Goal: Task Accomplishment & Management: Manage account settings

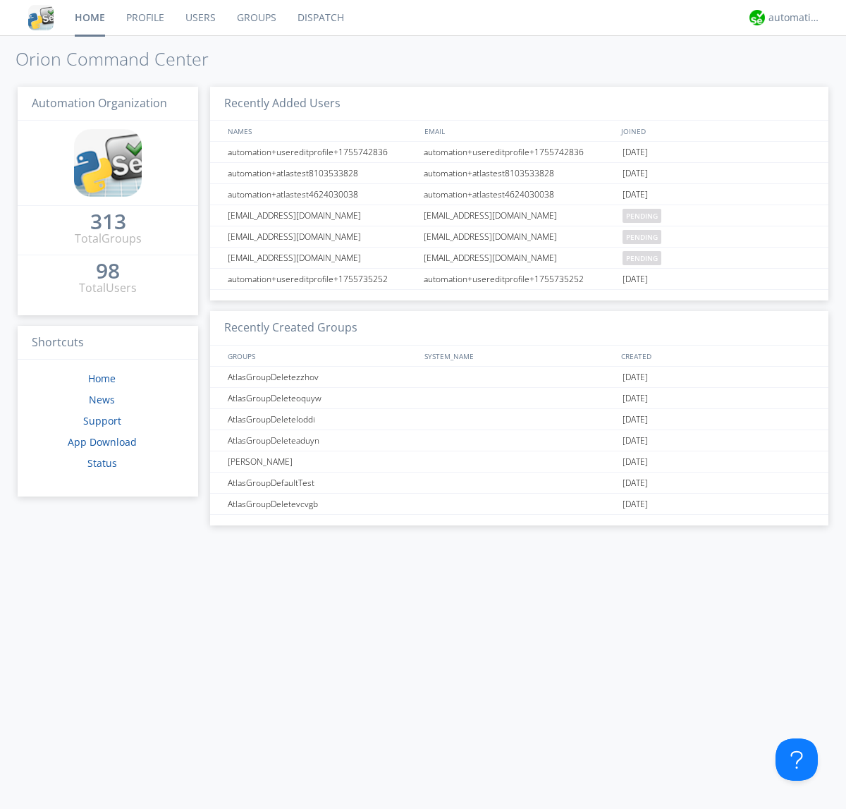
click at [199, 18] on link "Users" at bounding box center [200, 17] width 51 height 35
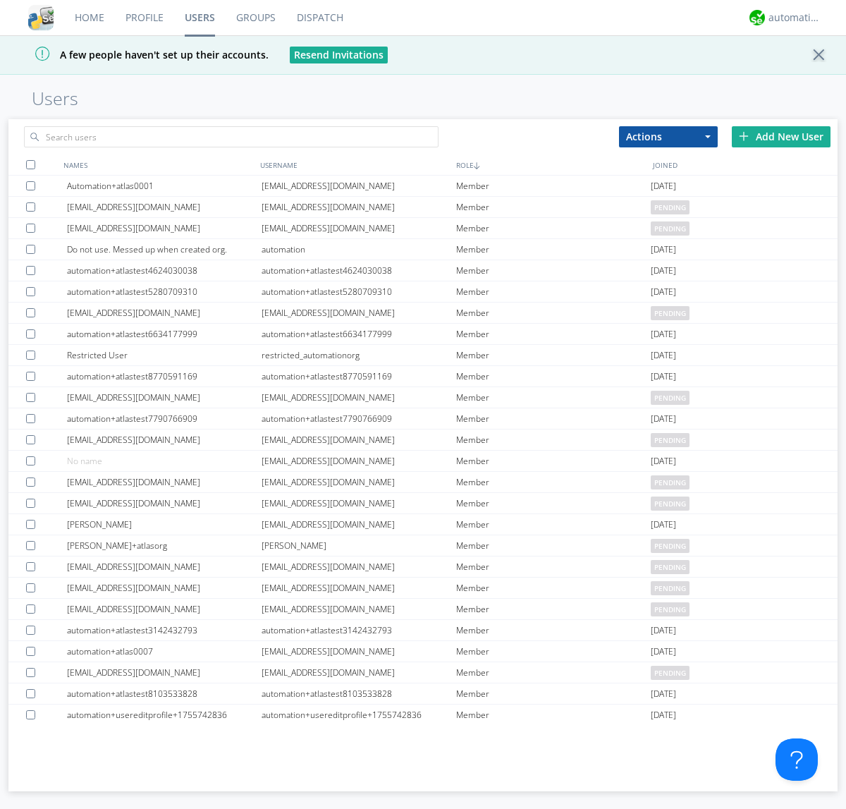
click at [781, 136] on div "Add New User" at bounding box center [781, 136] width 99 height 21
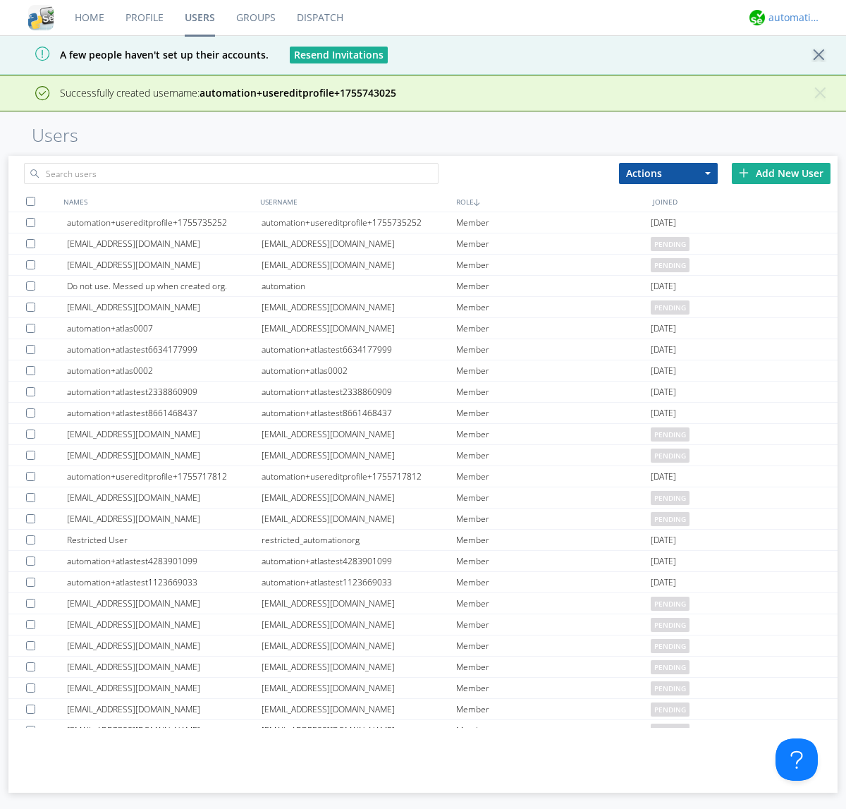
click at [791, 18] on div "automation+atlas" at bounding box center [794, 18] width 53 height 14
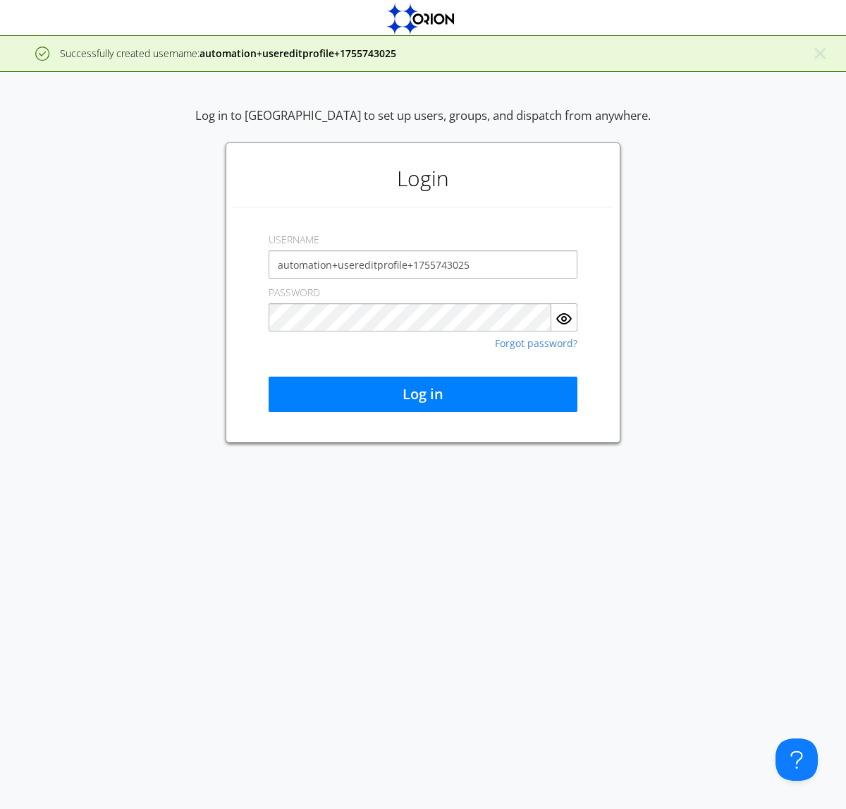
type input "automation+usereditprofile+1755743025"
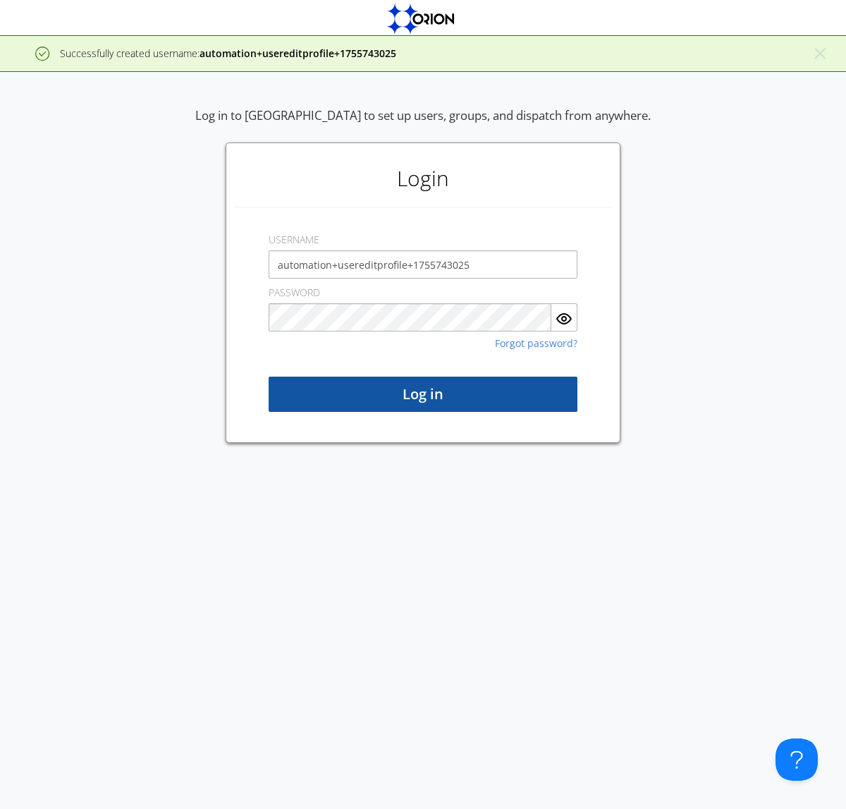
click at [423, 394] on button "Log in" at bounding box center [423, 393] width 309 height 35
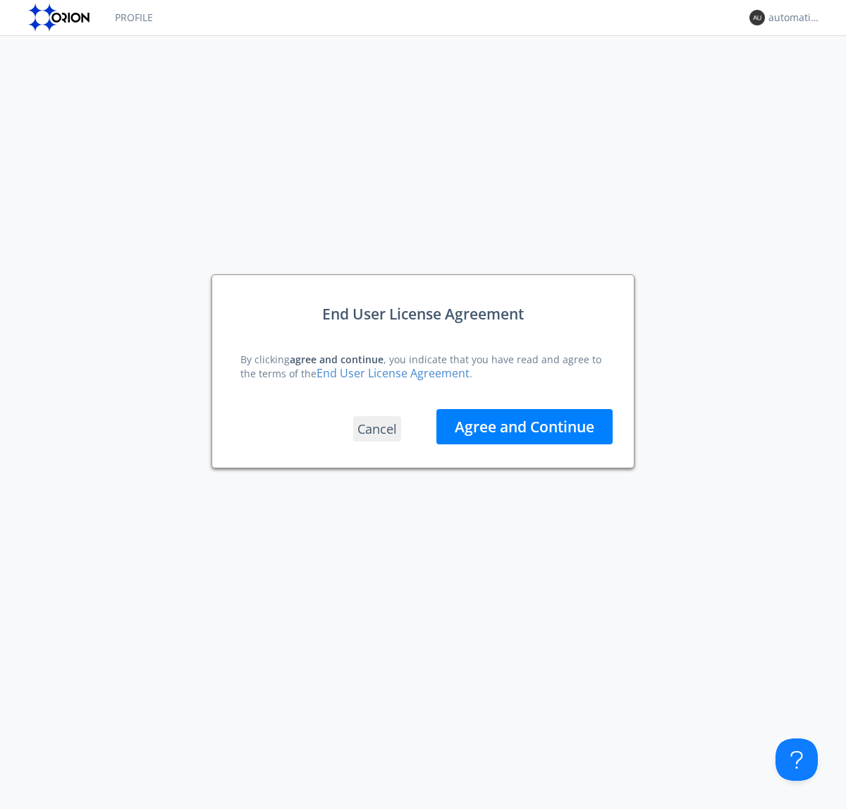
click at [524, 426] on button "Agree and Continue" at bounding box center [524, 426] width 176 height 35
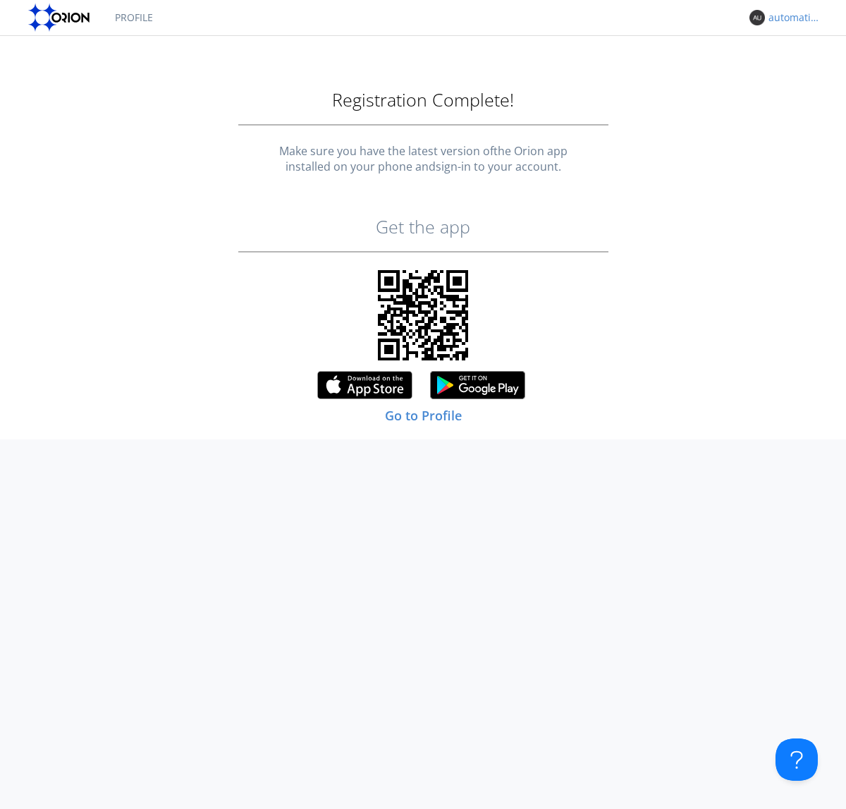
click at [791, 18] on div "automation+usereditprofile+1755743025" at bounding box center [794, 18] width 53 height 14
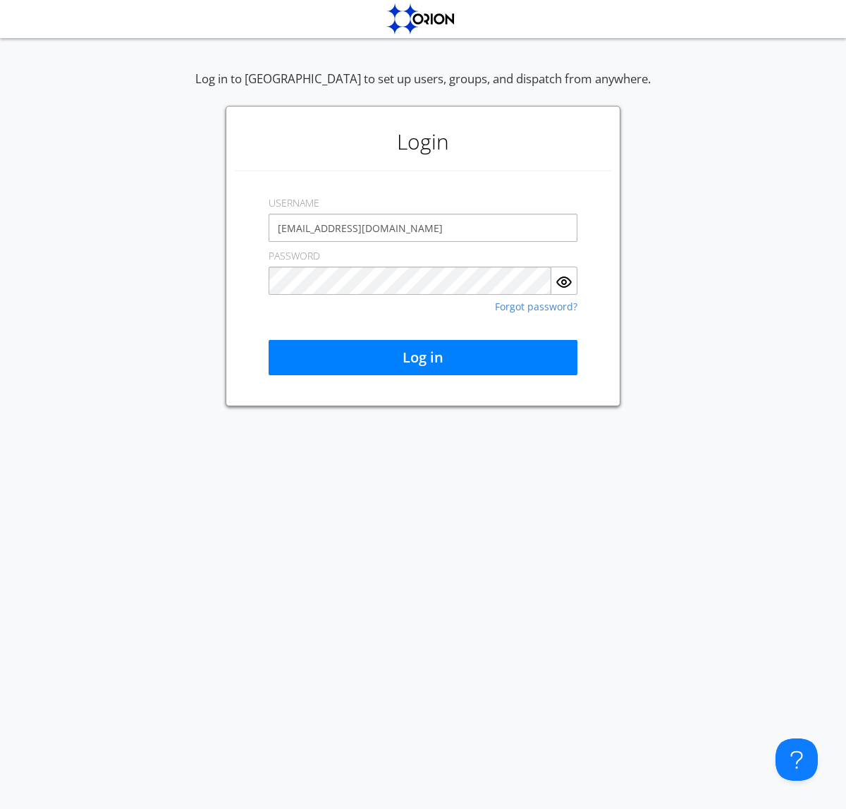
type input "[EMAIL_ADDRESS][DOMAIN_NAME]"
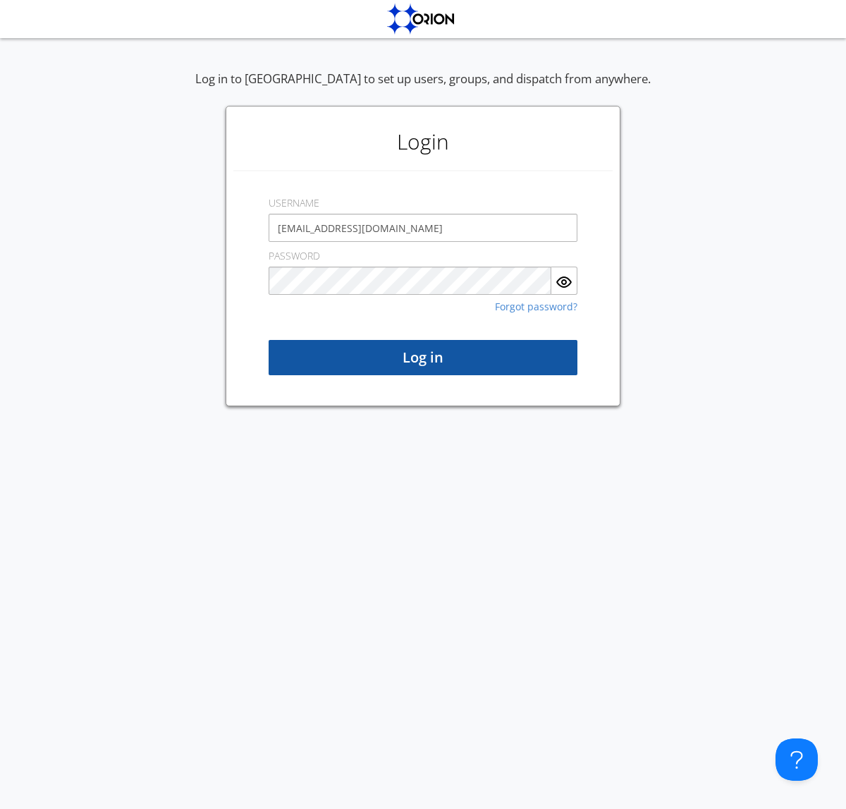
click at [423, 357] on button "Log in" at bounding box center [423, 357] width 309 height 35
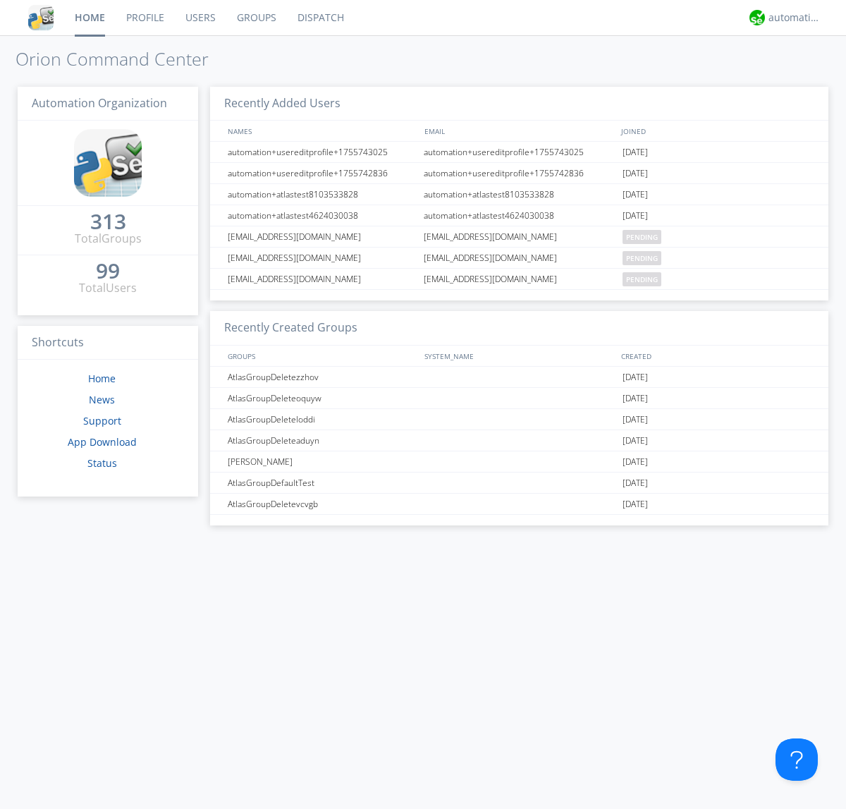
click at [199, 18] on link "Users" at bounding box center [200, 17] width 51 height 35
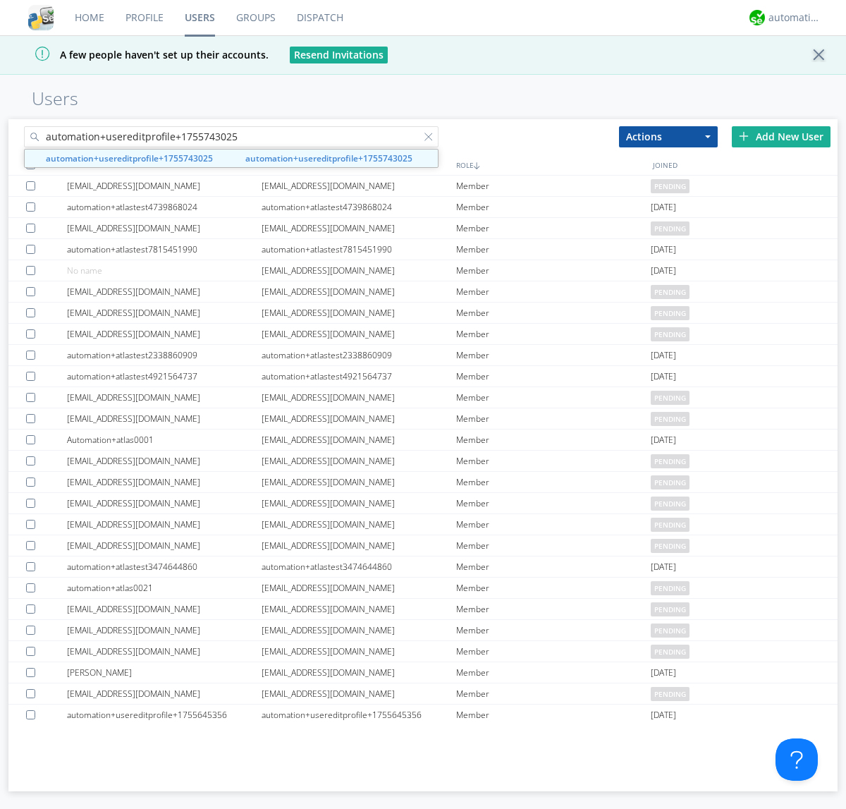
type input "automation+usereditprofile+1755743025"
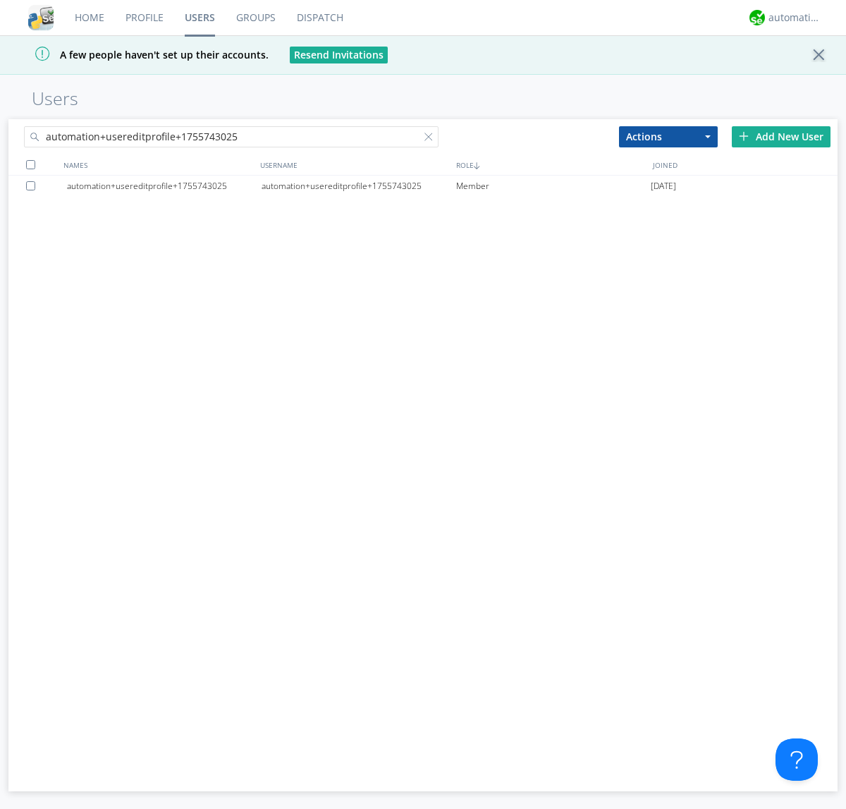
click at [358, 185] on div "automation+usereditprofile+1755743025" at bounding box center [359, 186] width 195 height 21
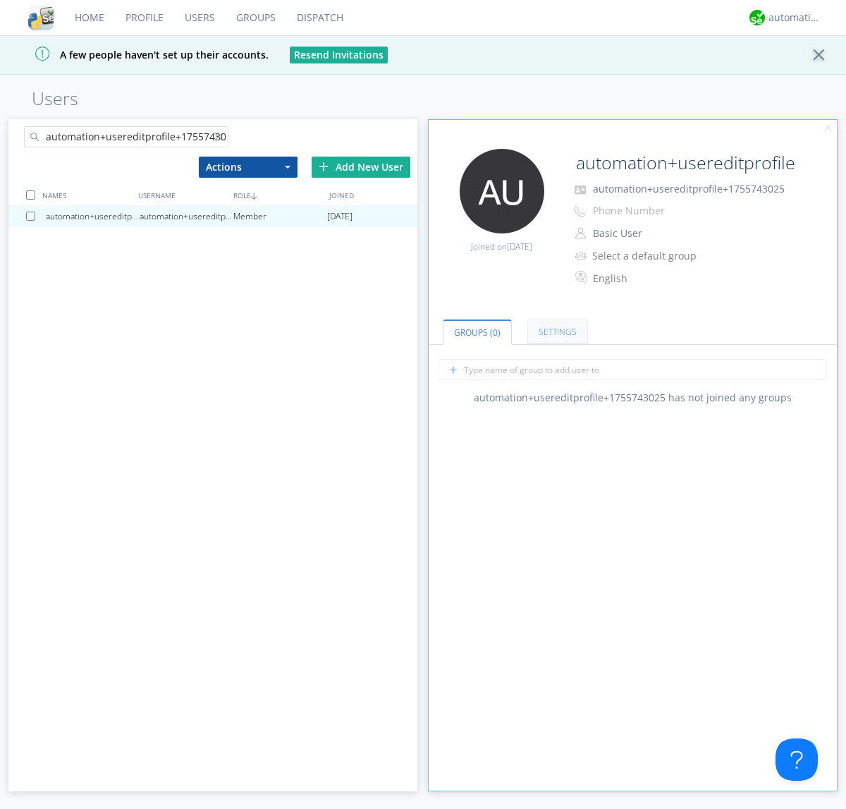
click at [555, 331] on link "Settings" at bounding box center [557, 331] width 61 height 25
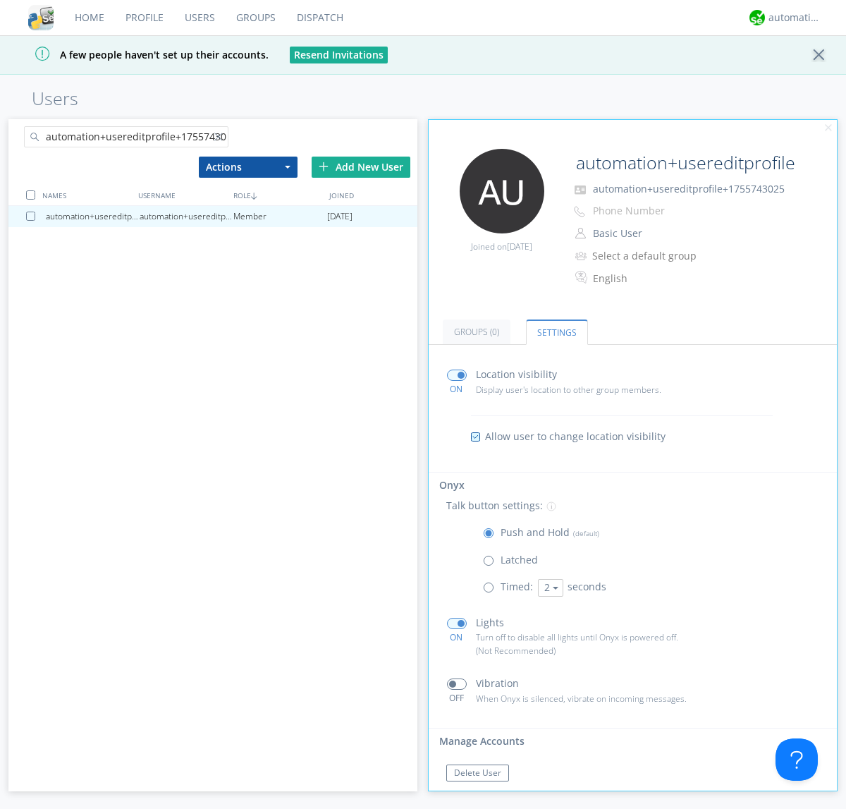
click at [484, 792] on button "Reset Password" at bounding box center [485, 800] width 78 height 17
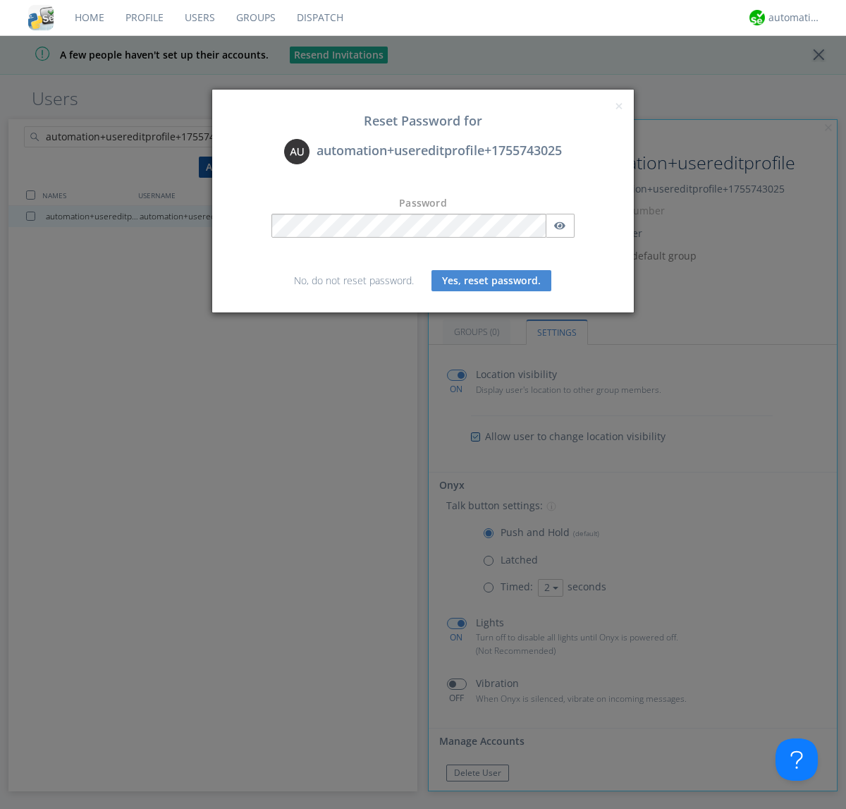
scroll to position [24, 0]
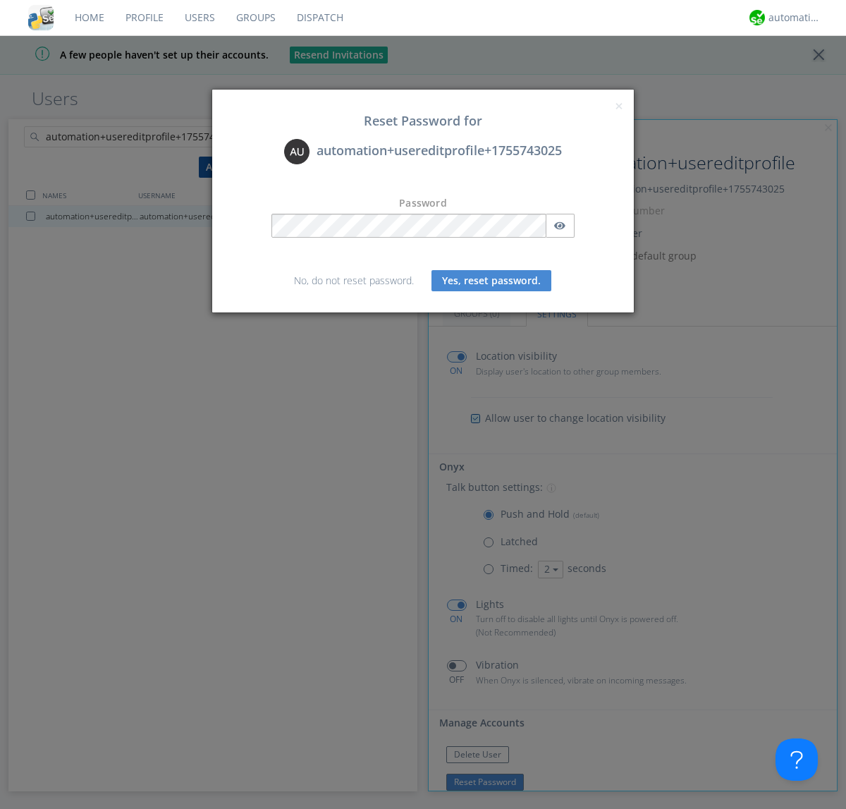
click at [491, 280] on button "Yes, reset password." at bounding box center [491, 280] width 120 height 21
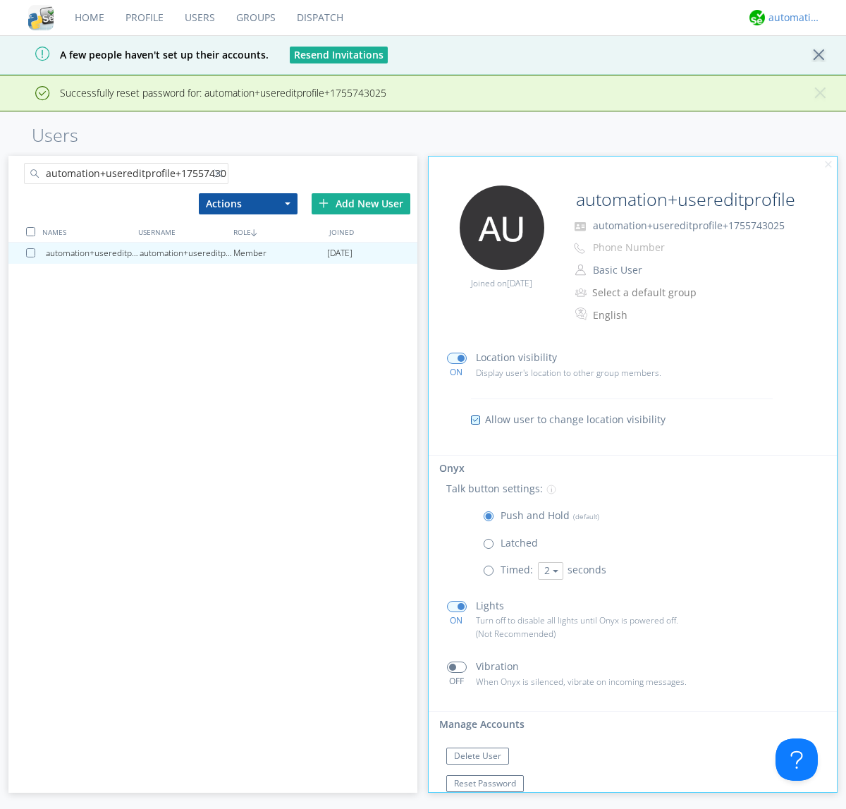
click at [791, 18] on div "automation+atlas" at bounding box center [794, 18] width 53 height 14
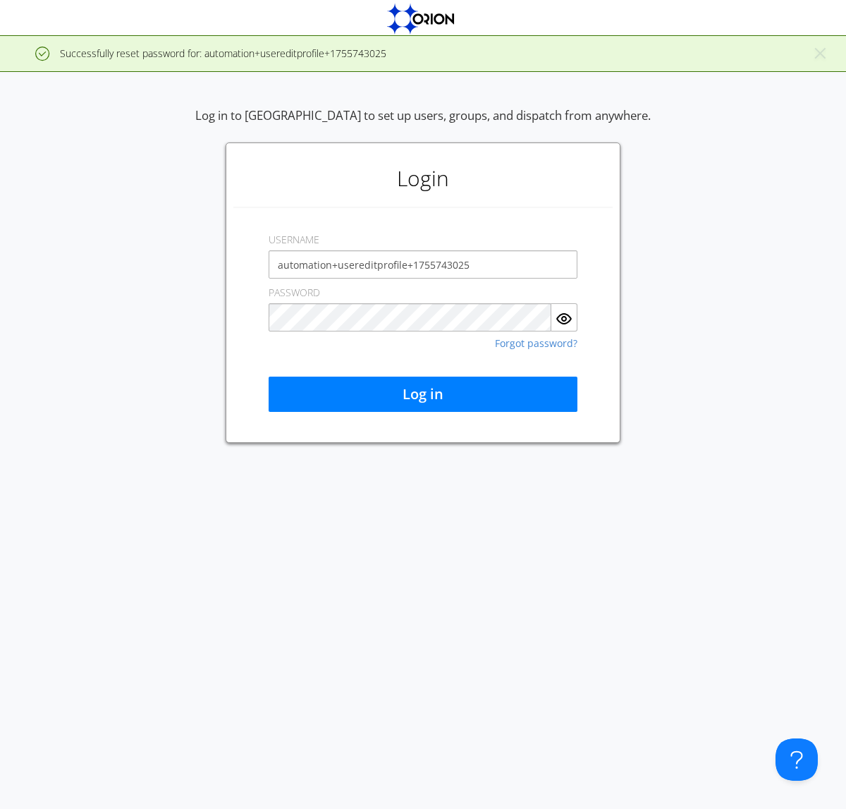
type input "automation+usereditprofile+1755743025"
click at [423, 394] on button "Log in" at bounding box center [423, 393] width 309 height 35
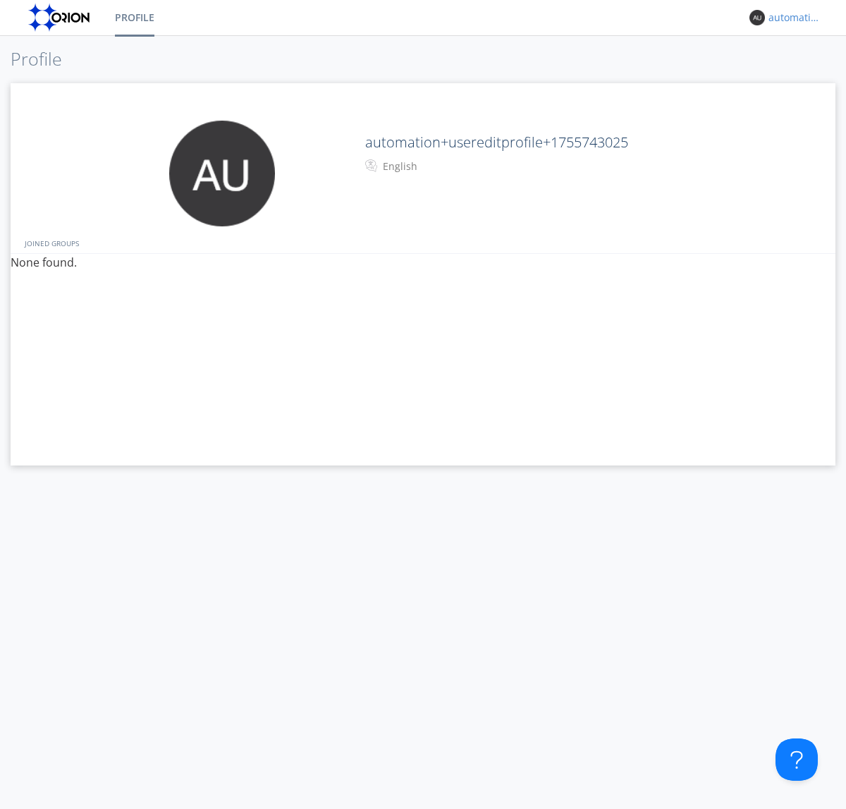
click at [791, 18] on div "automation+usereditprofile+1755743025" at bounding box center [794, 18] width 53 height 14
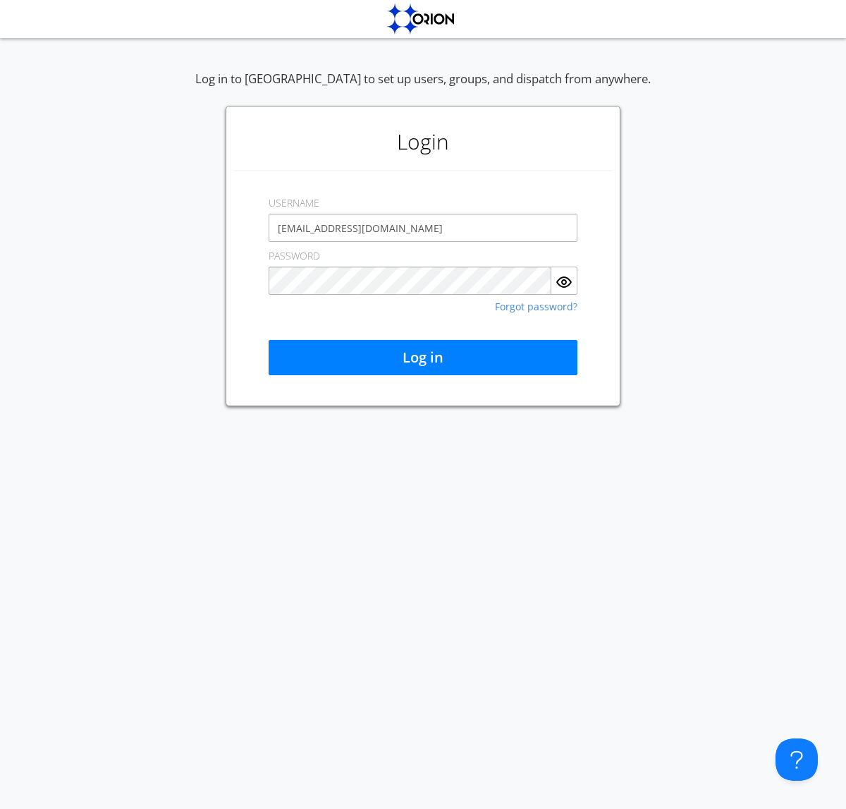
type input "[EMAIL_ADDRESS][DOMAIN_NAME]"
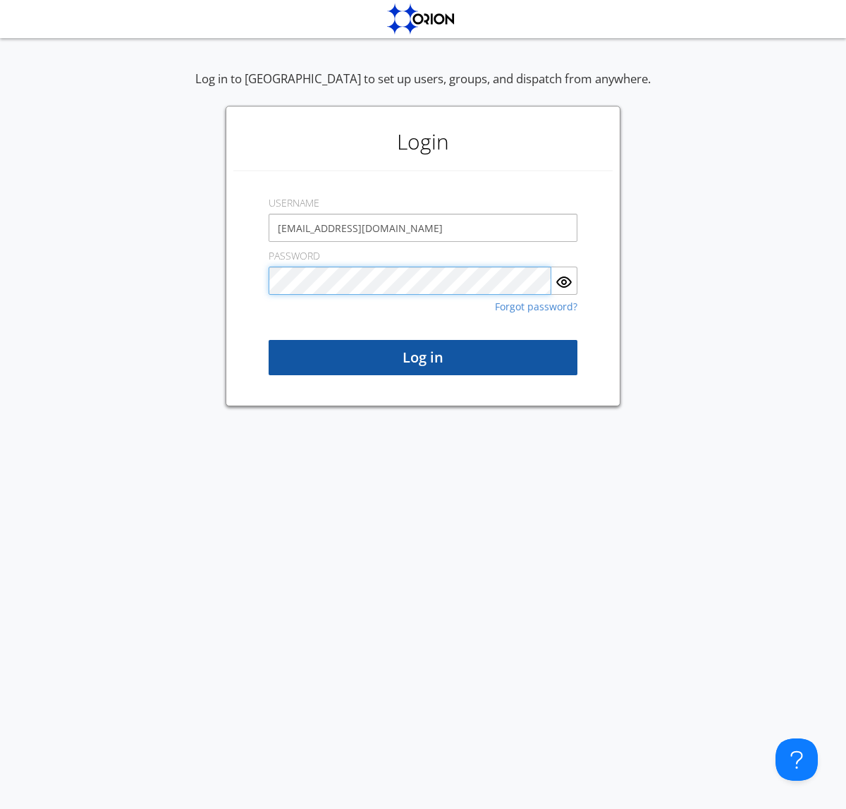
click at [423, 357] on button "Log in" at bounding box center [423, 357] width 309 height 35
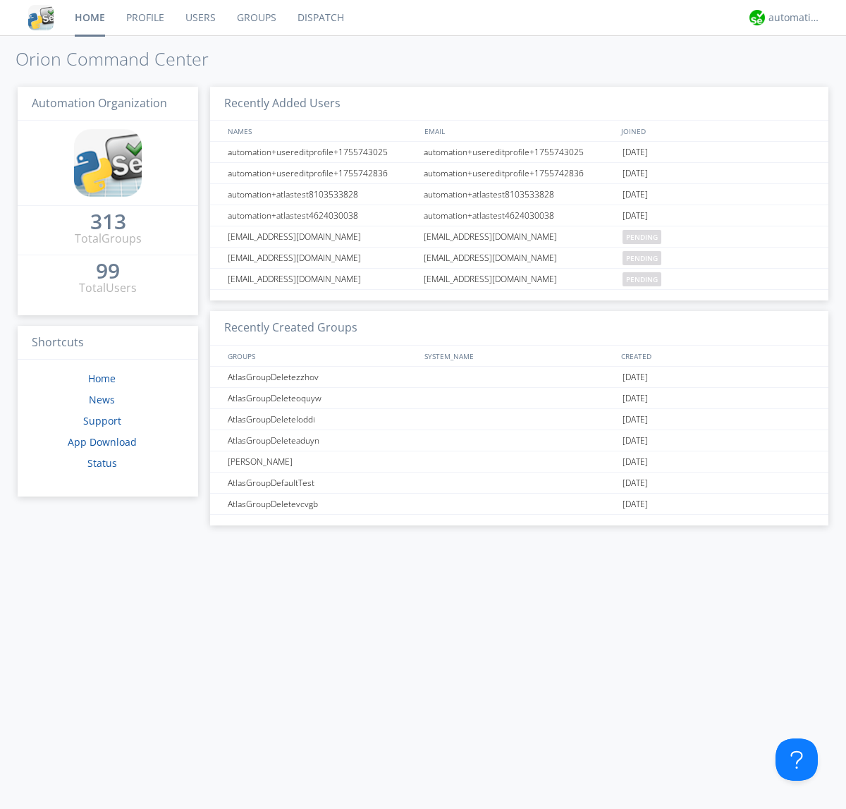
click at [199, 18] on link "Users" at bounding box center [200, 17] width 51 height 35
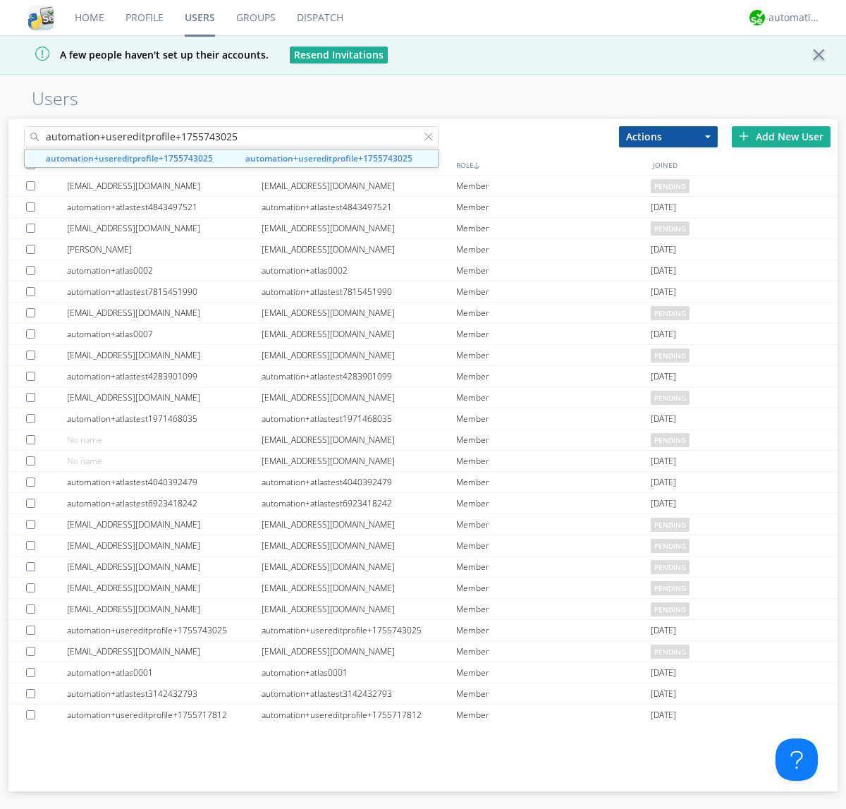
type input "automation+usereditprofile+1755743025"
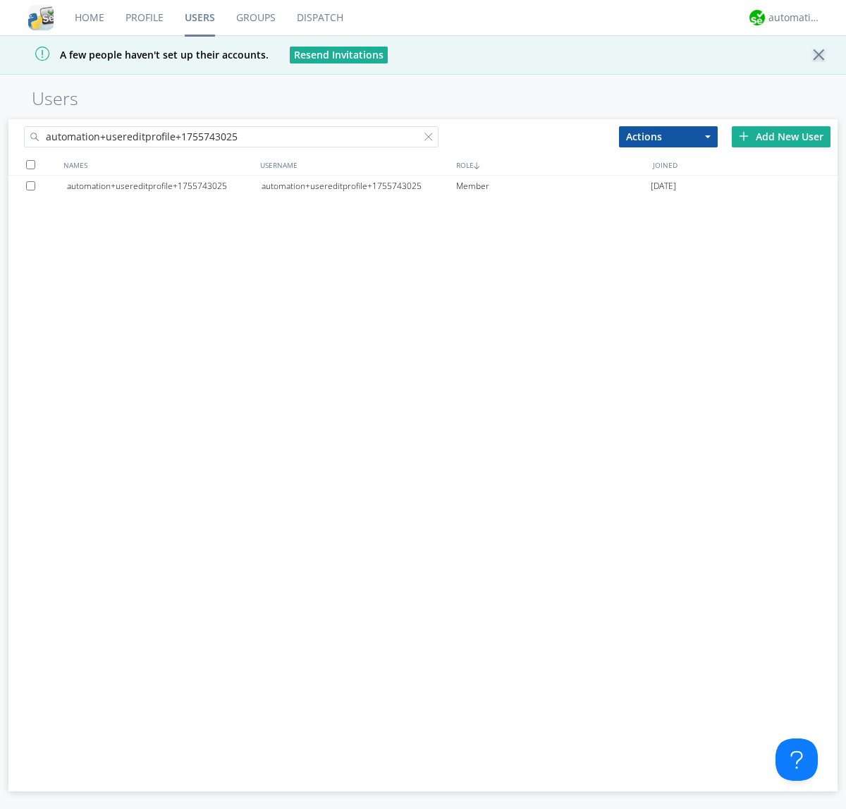
click at [33, 185] on div at bounding box center [33, 185] width 14 height 9
click at [668, 136] on button "Actions" at bounding box center [668, 136] width 99 height 21
click at [0, 0] on link "Delete User" at bounding box center [0, 0] width 0 height 0
